Goal: Navigation & Orientation: Find specific page/section

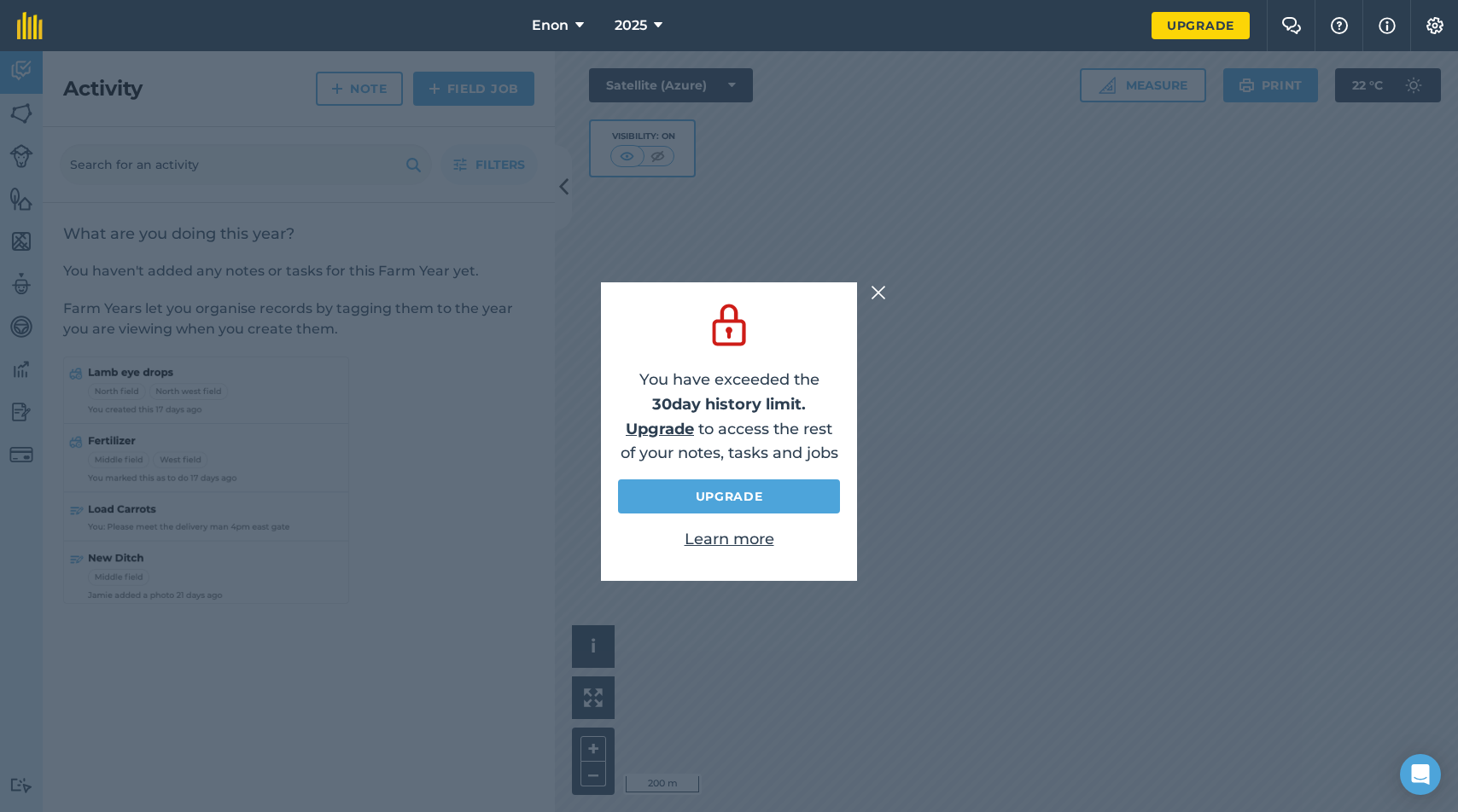
click at [874, 292] on img at bounding box center [878, 293] width 16 height 21
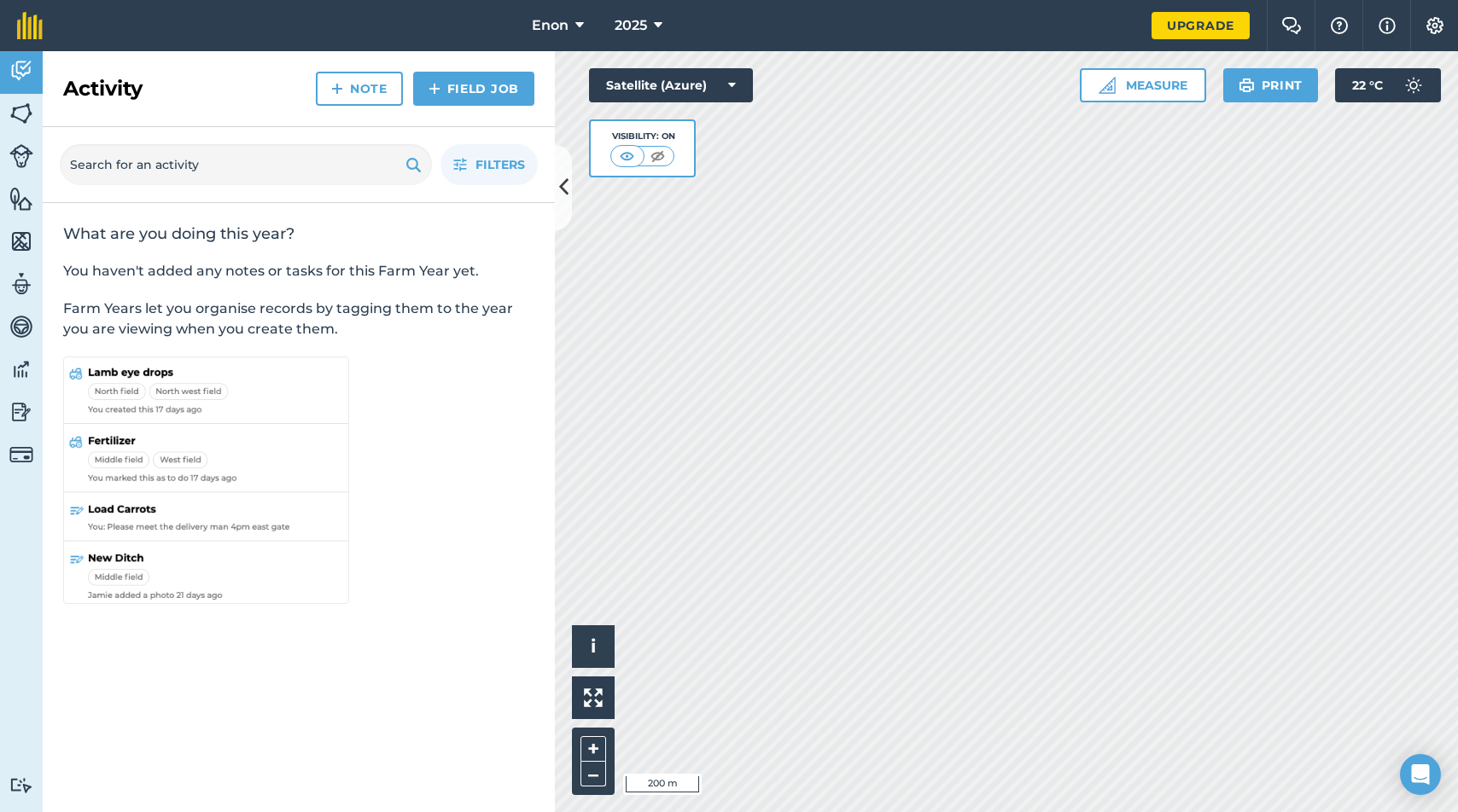
click at [559, 24] on span "Enon" at bounding box center [550, 26] width 36 height 21
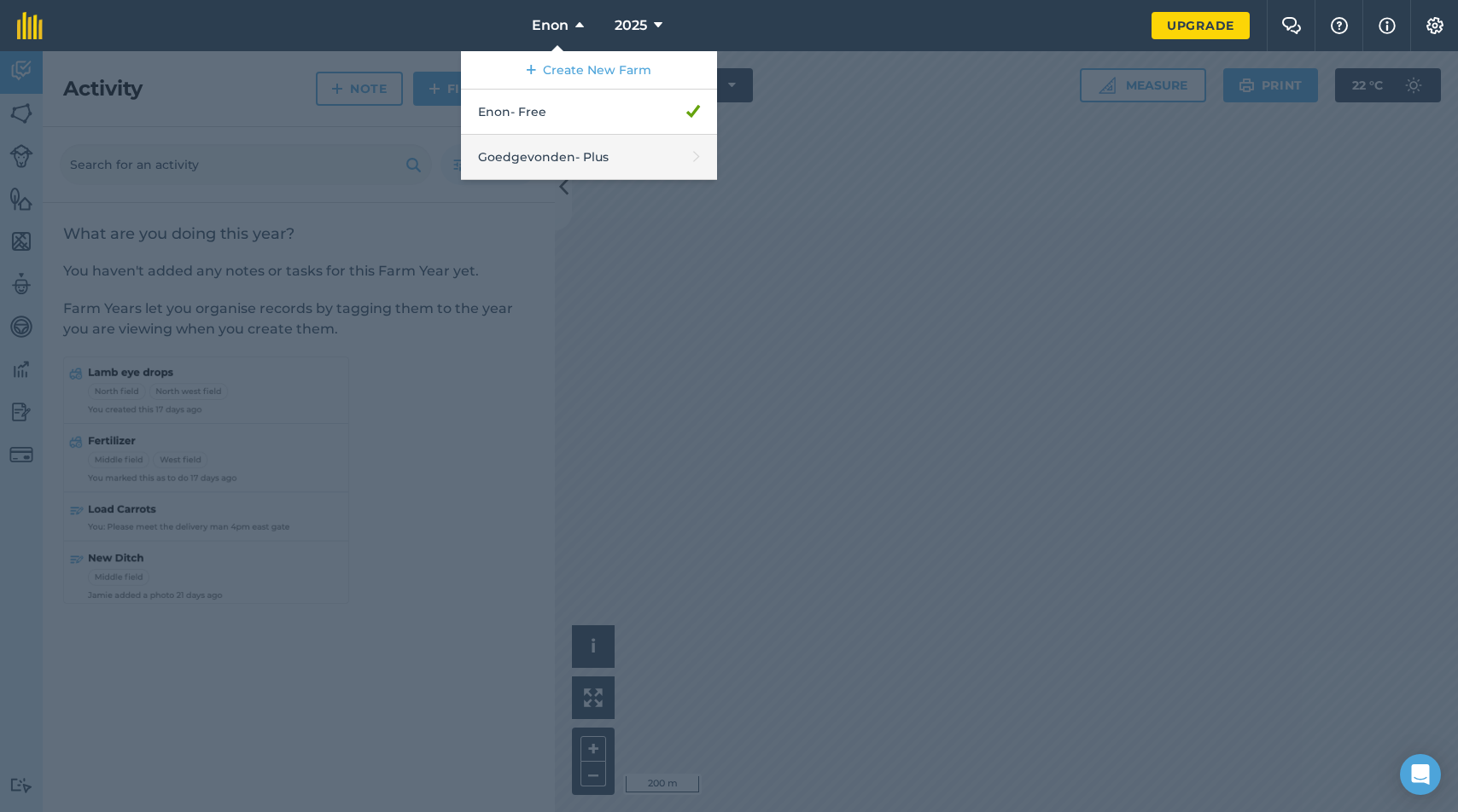
click at [541, 151] on link "Goedgevonden - Plus" at bounding box center [588, 157] width 256 height 45
